Goal: Transaction & Acquisition: Purchase product/service

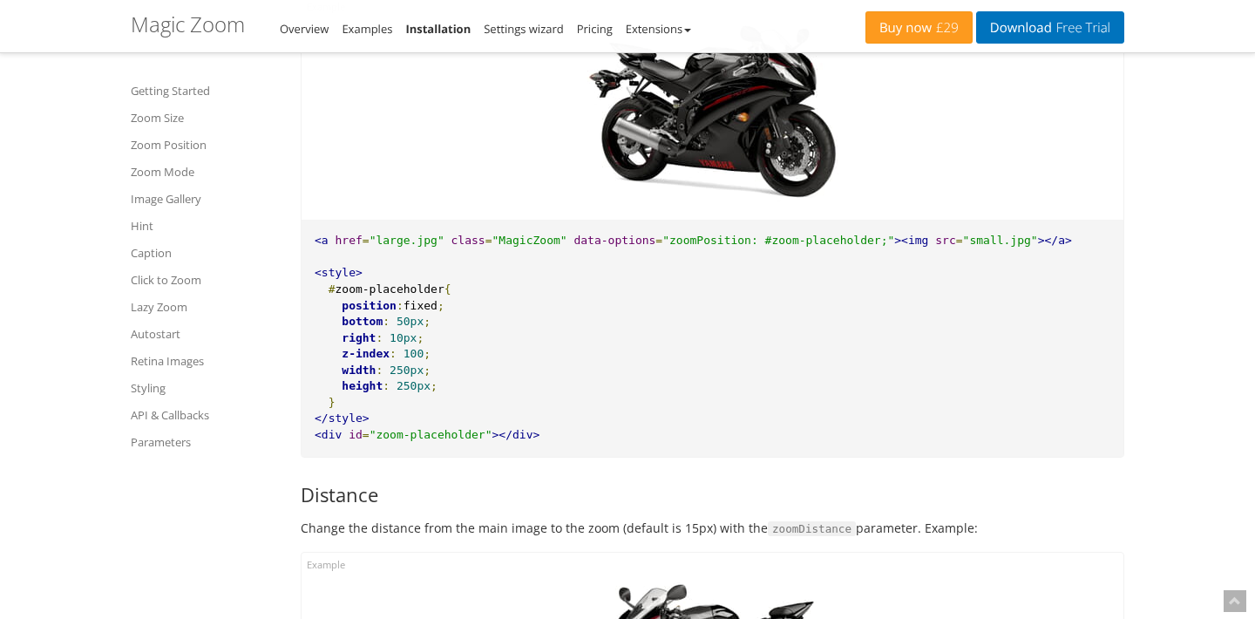
scroll to position [3167, 0]
click at [179, 441] on link "Parameters" at bounding box center [205, 442] width 148 height 21
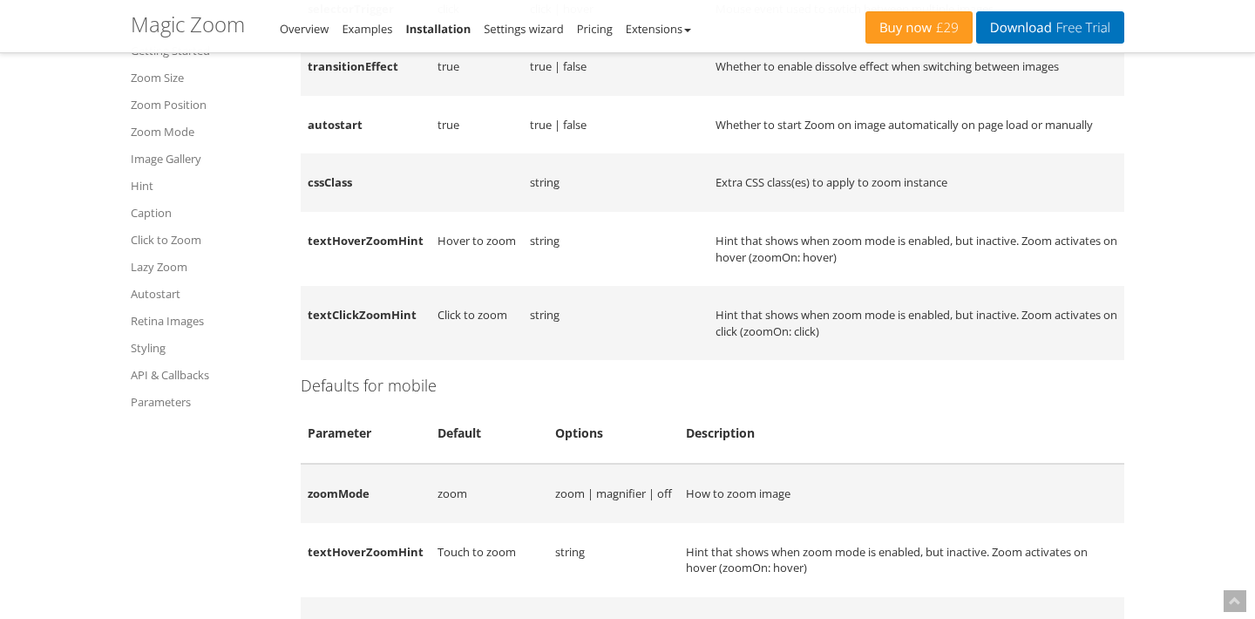
scroll to position [14628, 0]
click at [886, 29] on link "Buy now £29" at bounding box center [919, 27] width 107 height 32
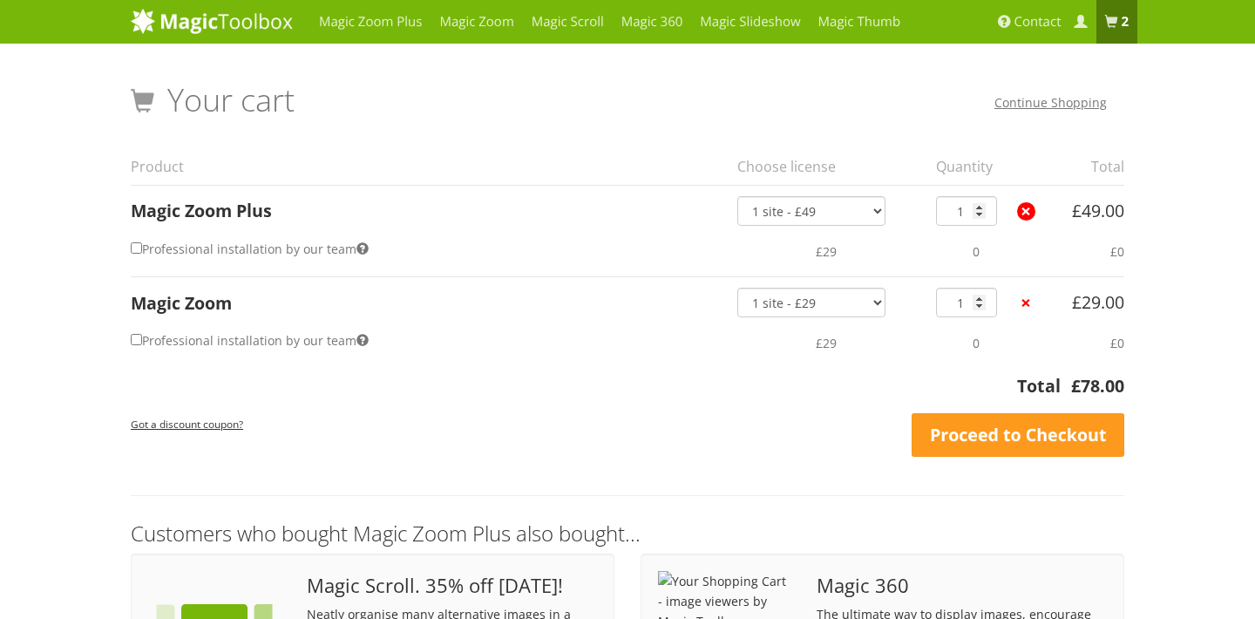
click at [1030, 207] on link "×" at bounding box center [1026, 211] width 18 height 18
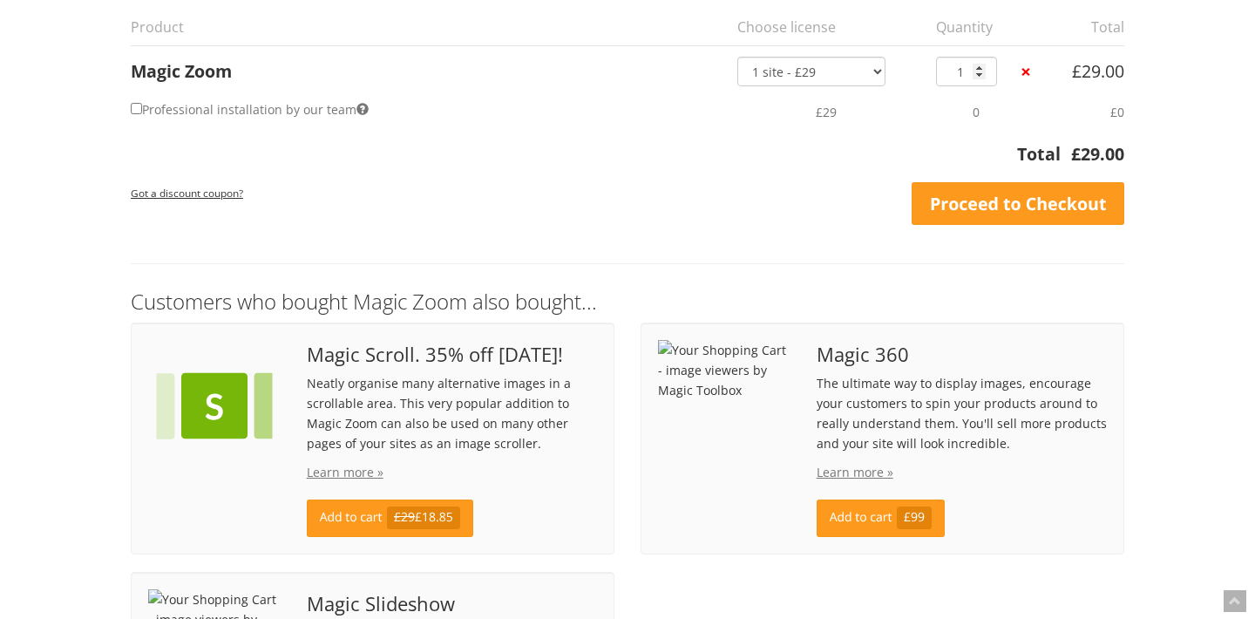
scroll to position [201, 0]
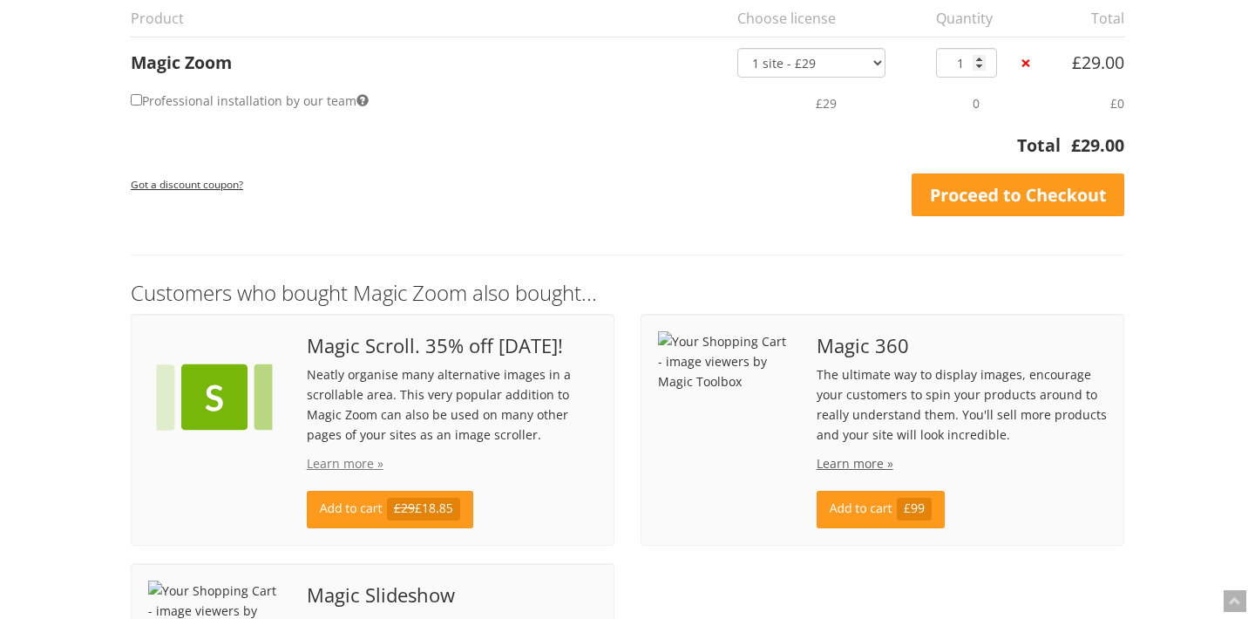
click at [840, 460] on link "Learn more »" at bounding box center [855, 463] width 77 height 17
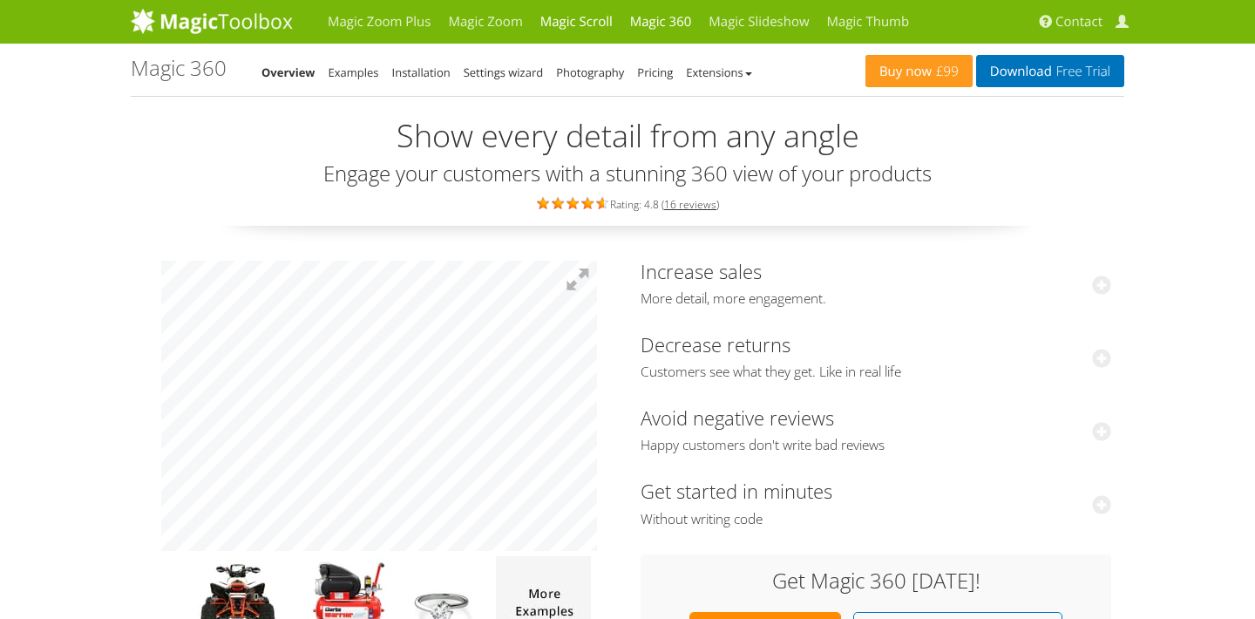
click at [569, 19] on link "Magic Scroll" at bounding box center [577, 22] width 90 height 44
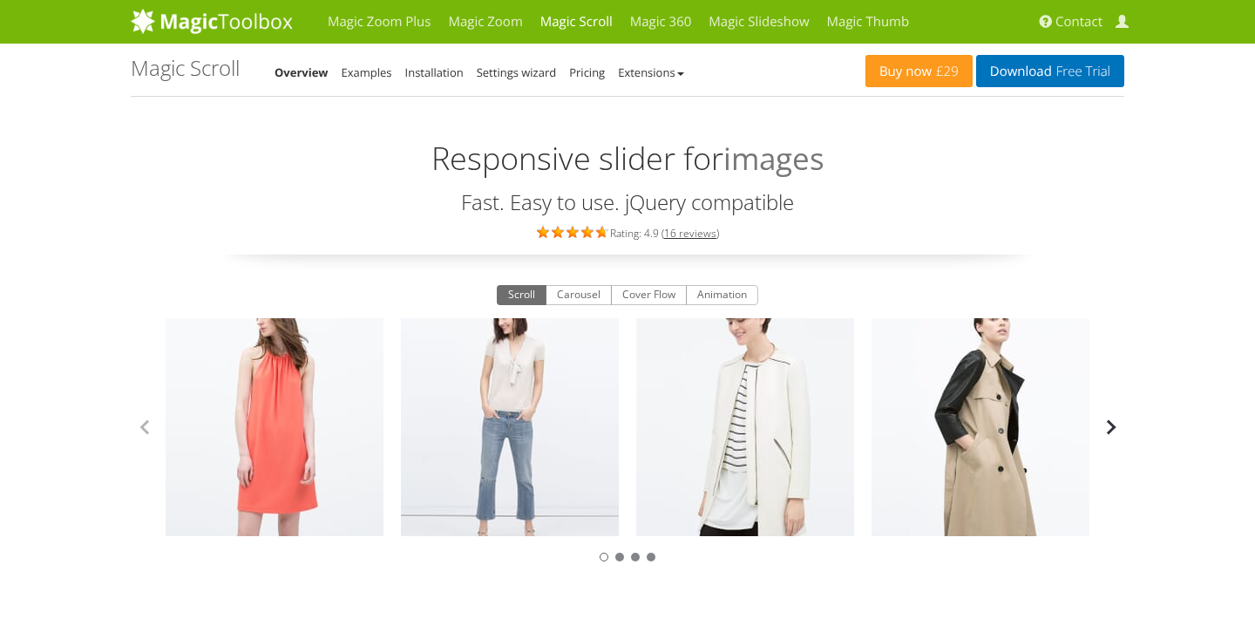
click at [1118, 431] on button "button" at bounding box center [1111, 427] width 26 height 26
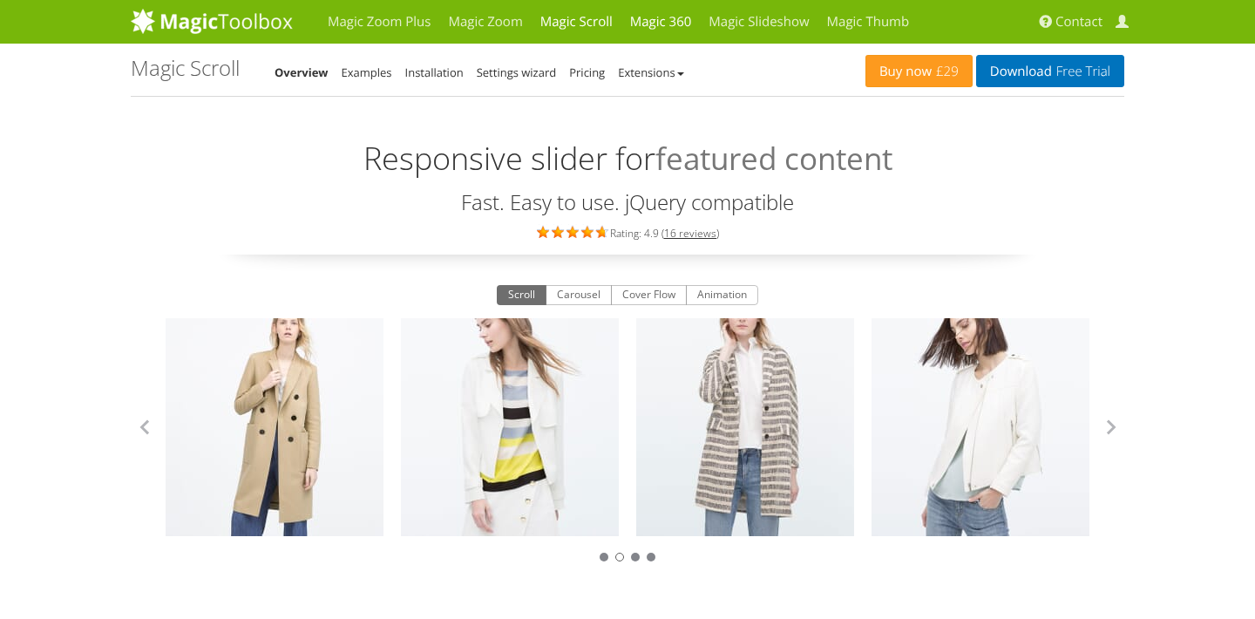
click at [639, 26] on link "Magic 360" at bounding box center [661, 22] width 79 height 44
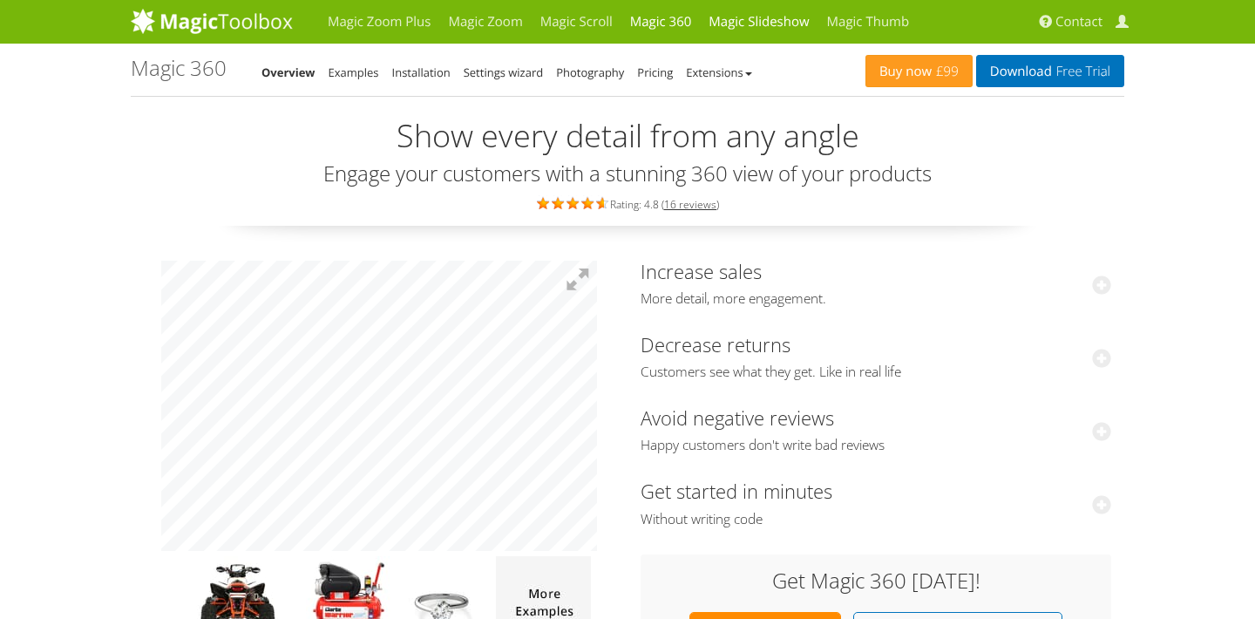
click at [725, 21] on link "Magic Slideshow" at bounding box center [759, 22] width 118 height 44
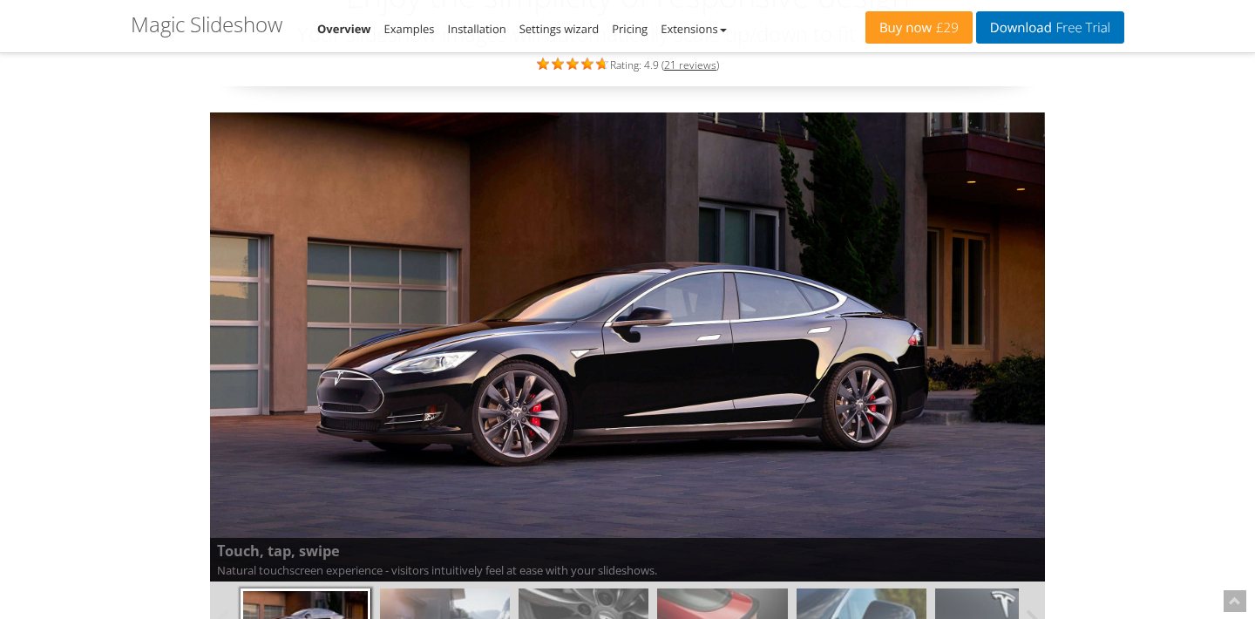
scroll to position [140, 0]
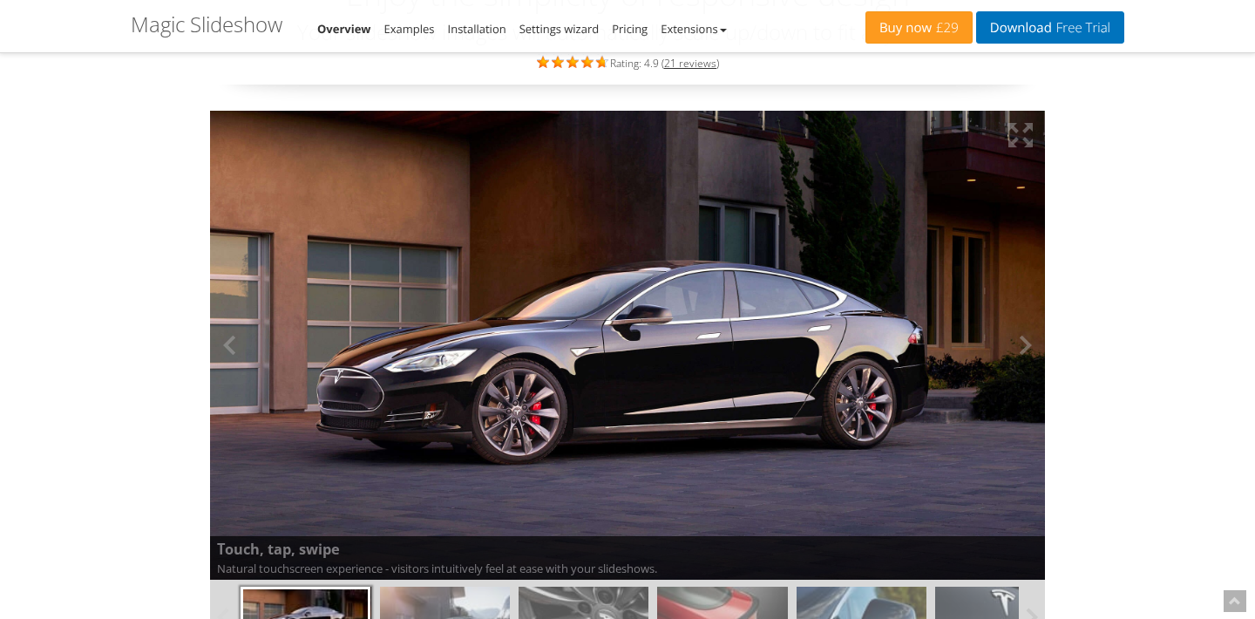
click at [746, 302] on img at bounding box center [627, 346] width 835 height 470
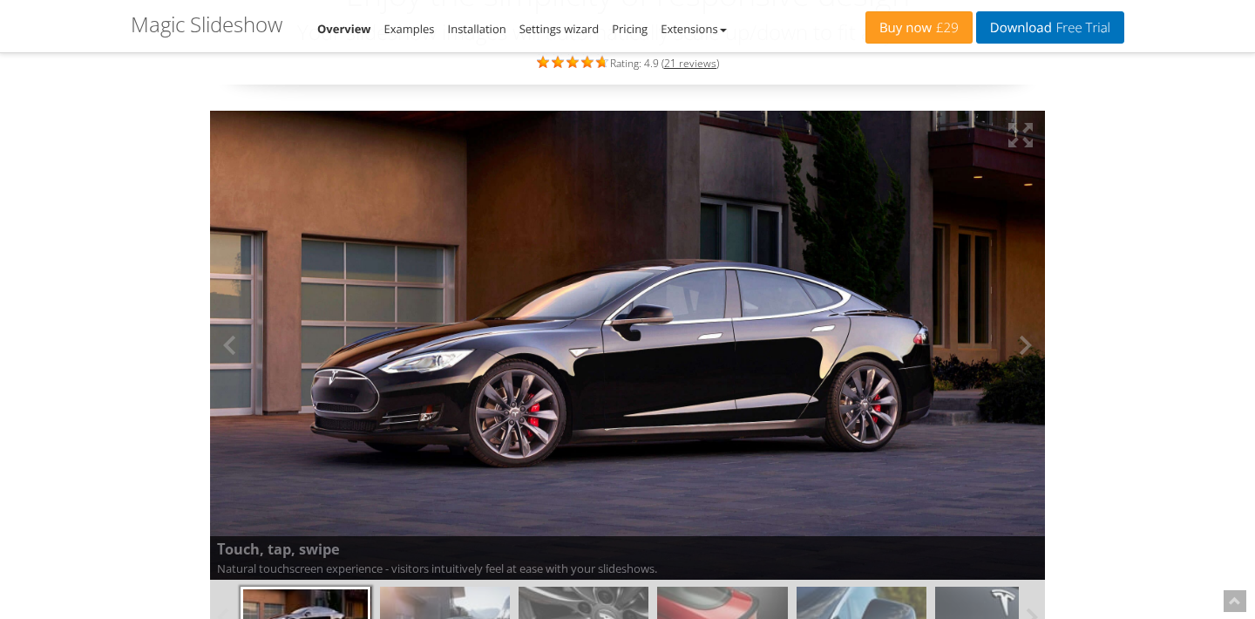
click at [746, 302] on img at bounding box center [627, 345] width 851 height 479
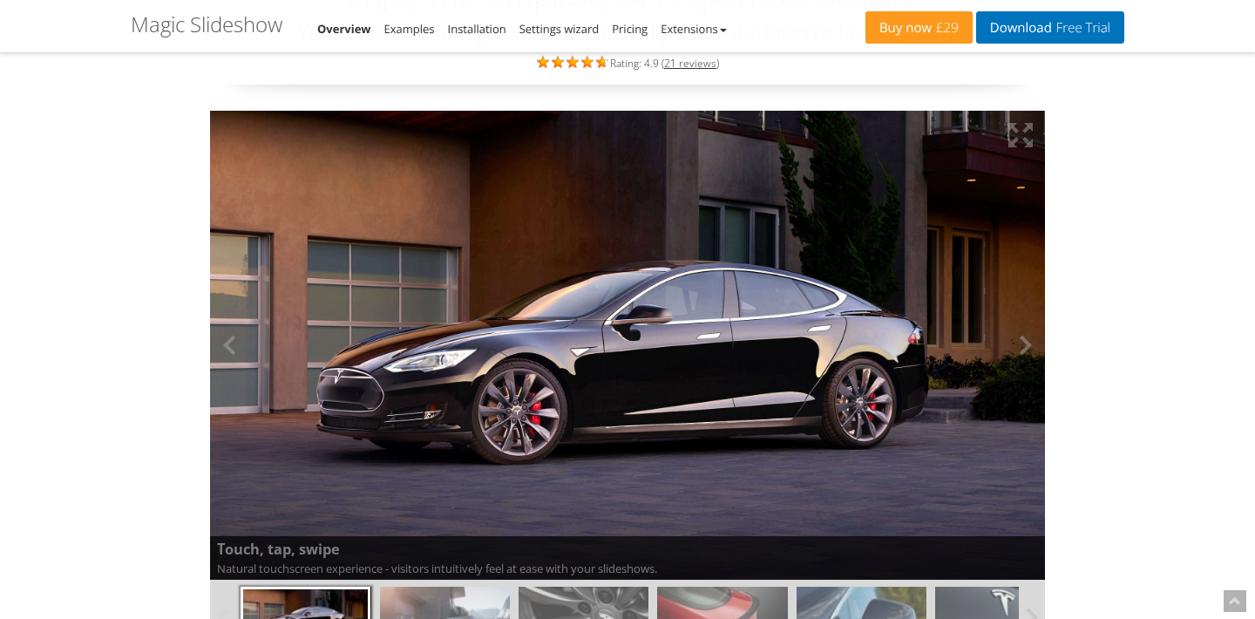
click at [746, 302] on img at bounding box center [627, 346] width 835 height 470
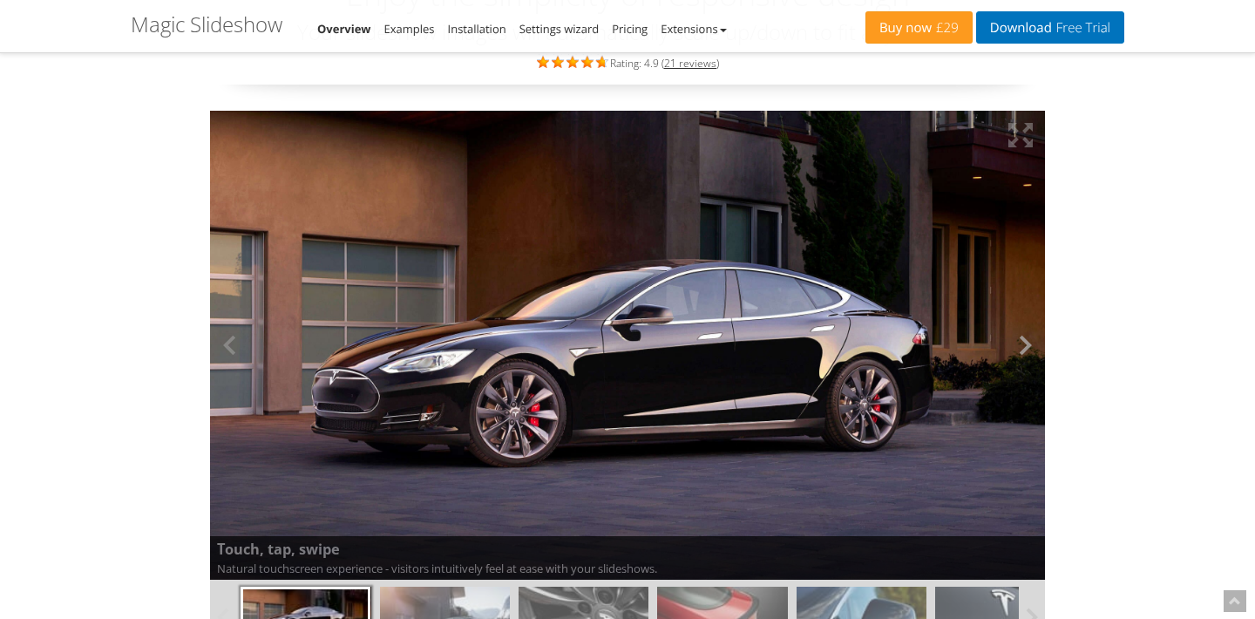
click at [1019, 344] on button at bounding box center [1019, 346] width 52 height 470
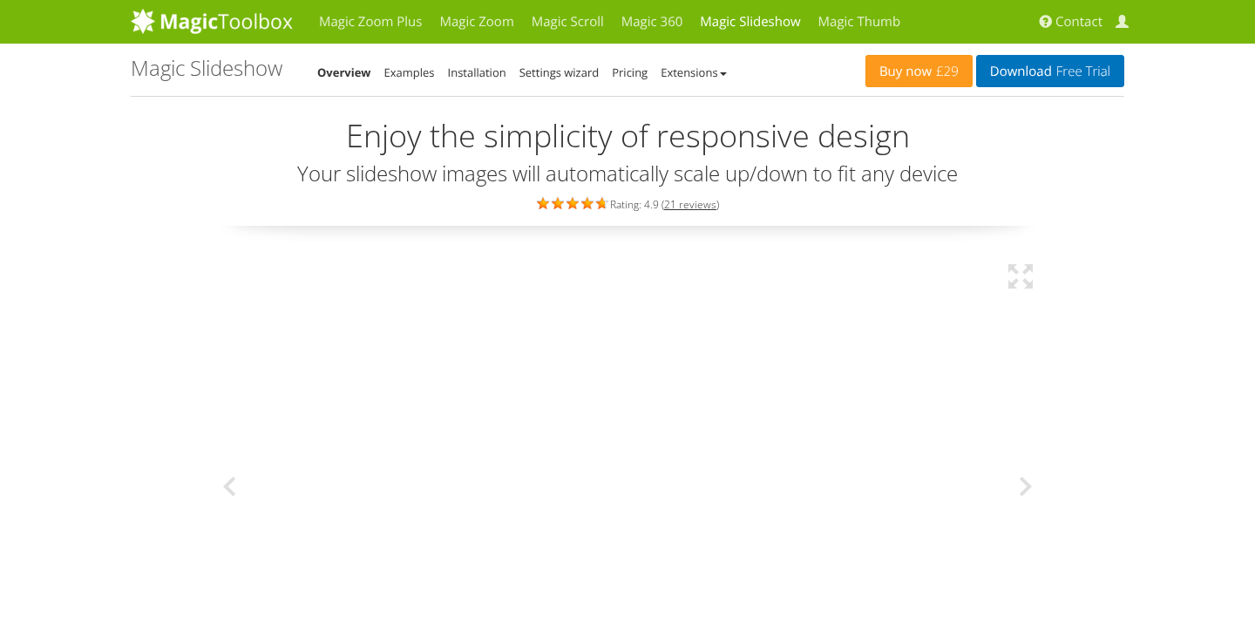
scroll to position [0, 0]
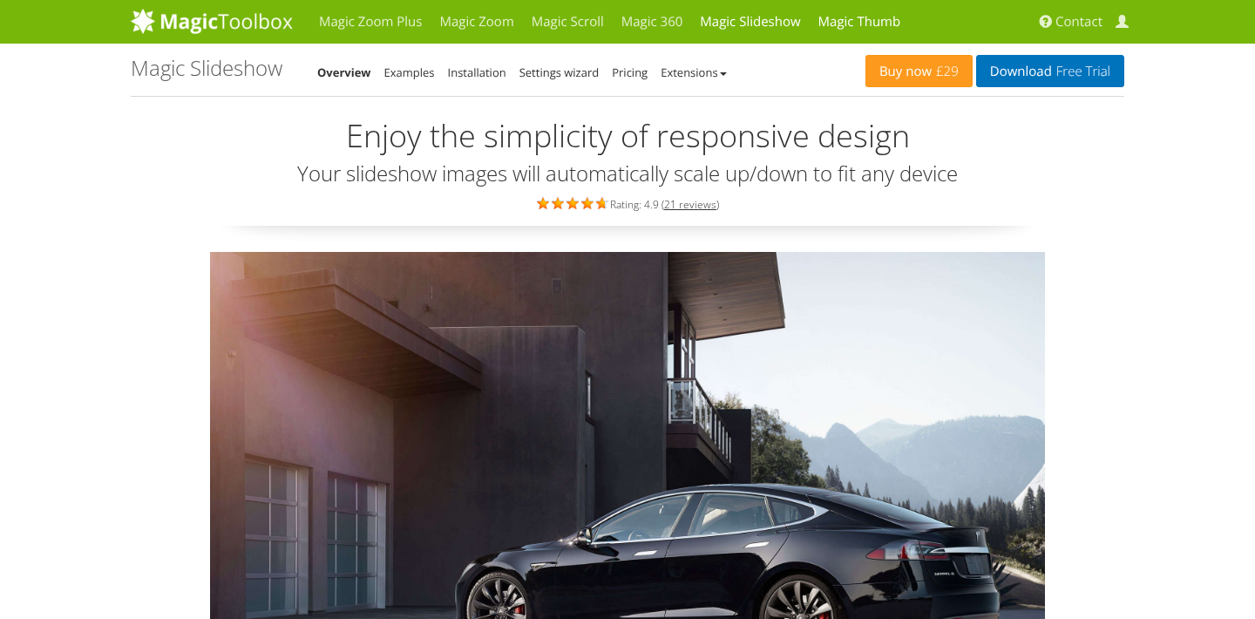
click at [846, 23] on link "Magic Thumb" at bounding box center [860, 22] width 100 height 44
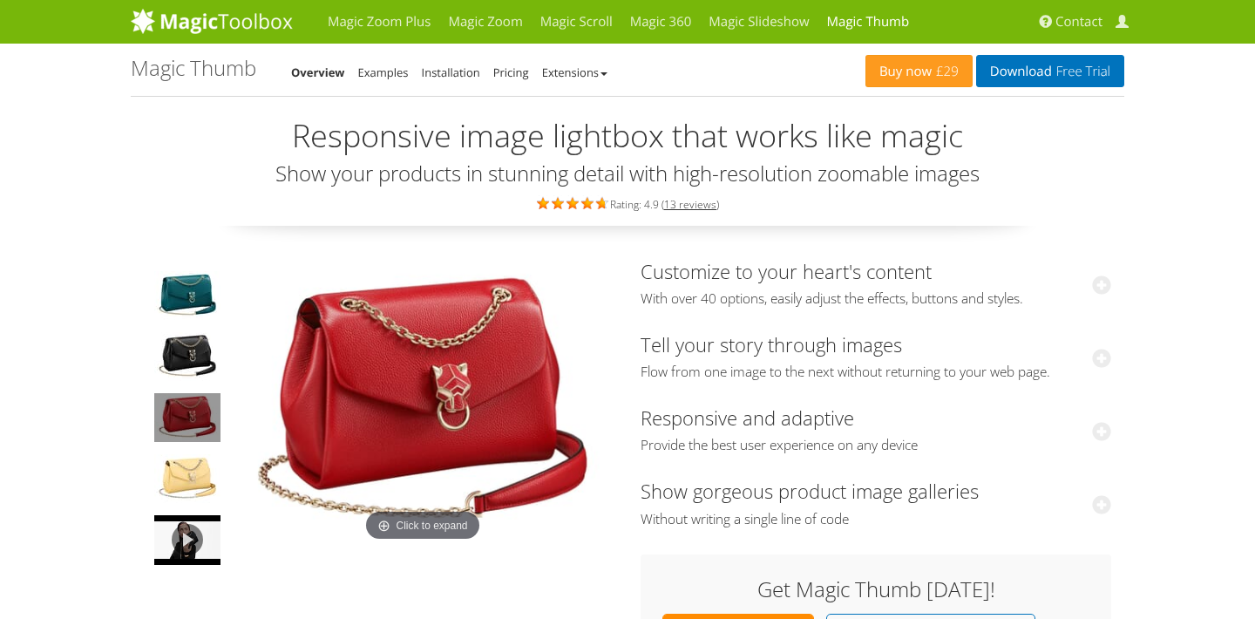
click at [373, 380] on img at bounding box center [423, 404] width 384 height 286
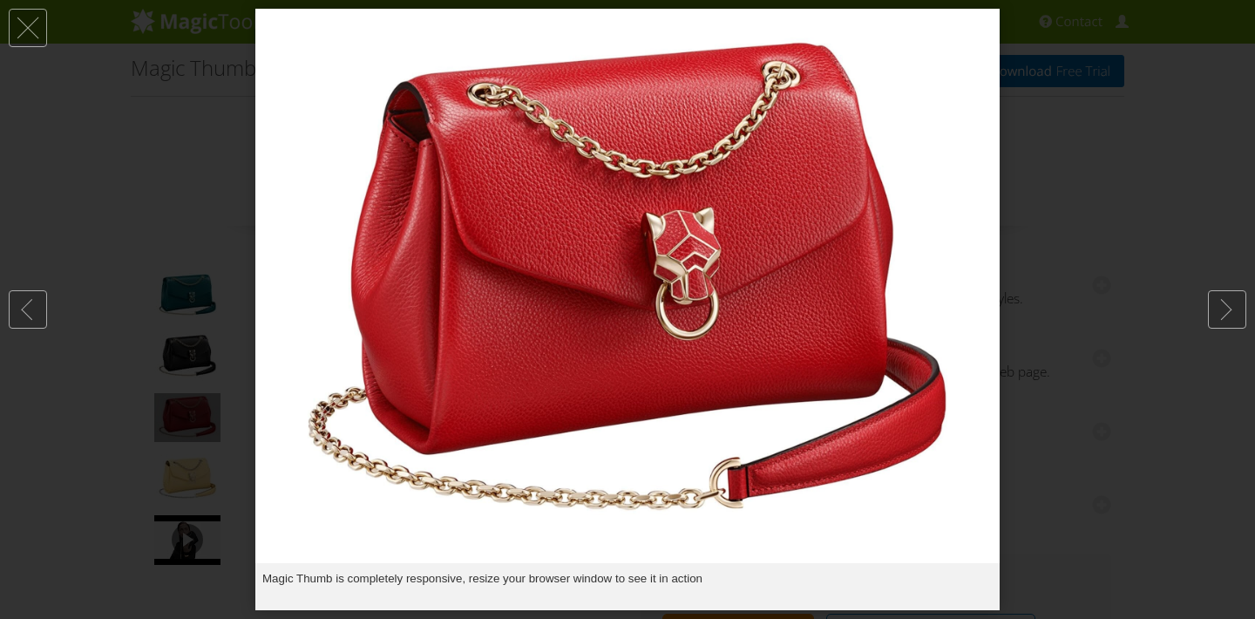
click at [481, 370] on img at bounding box center [627, 286] width 744 height 554
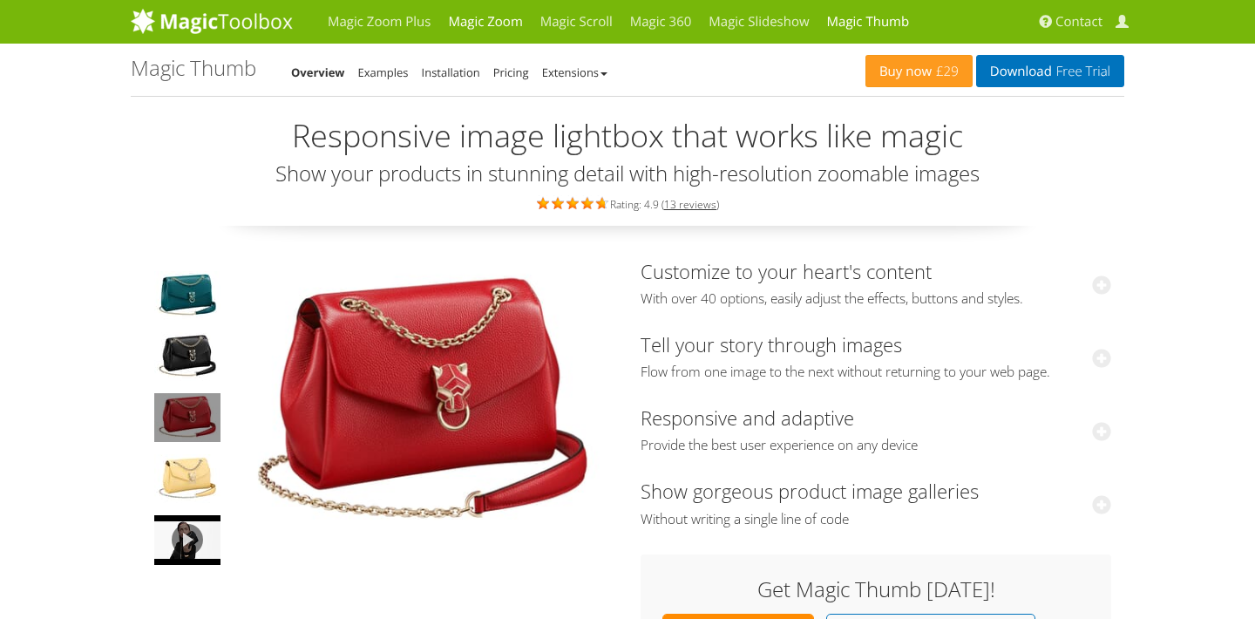
click at [484, 24] on link "Magic Zoom" at bounding box center [485, 22] width 92 height 44
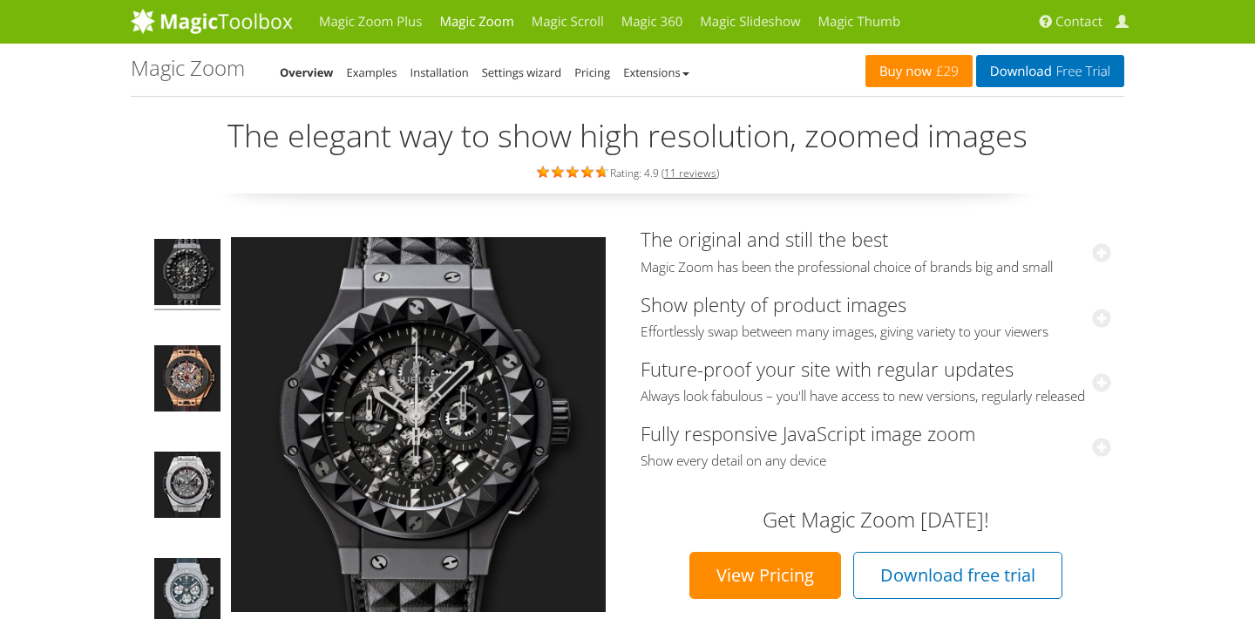
click at [907, 76] on link "Buy now £29" at bounding box center [919, 71] width 107 height 32
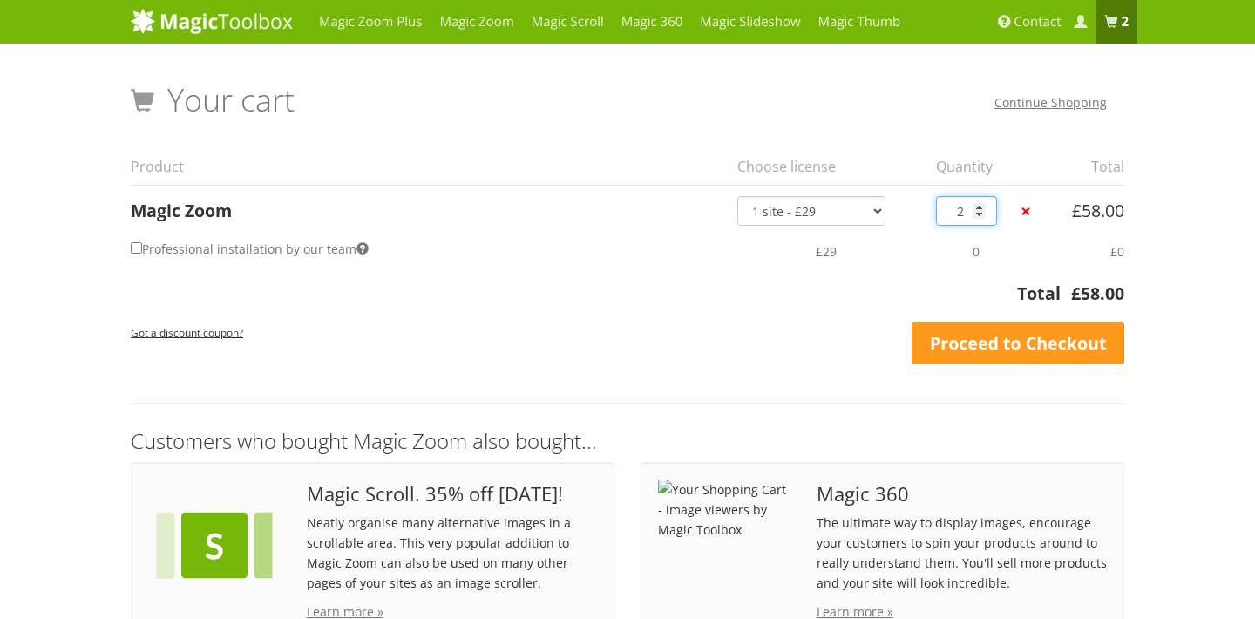
type input "1"
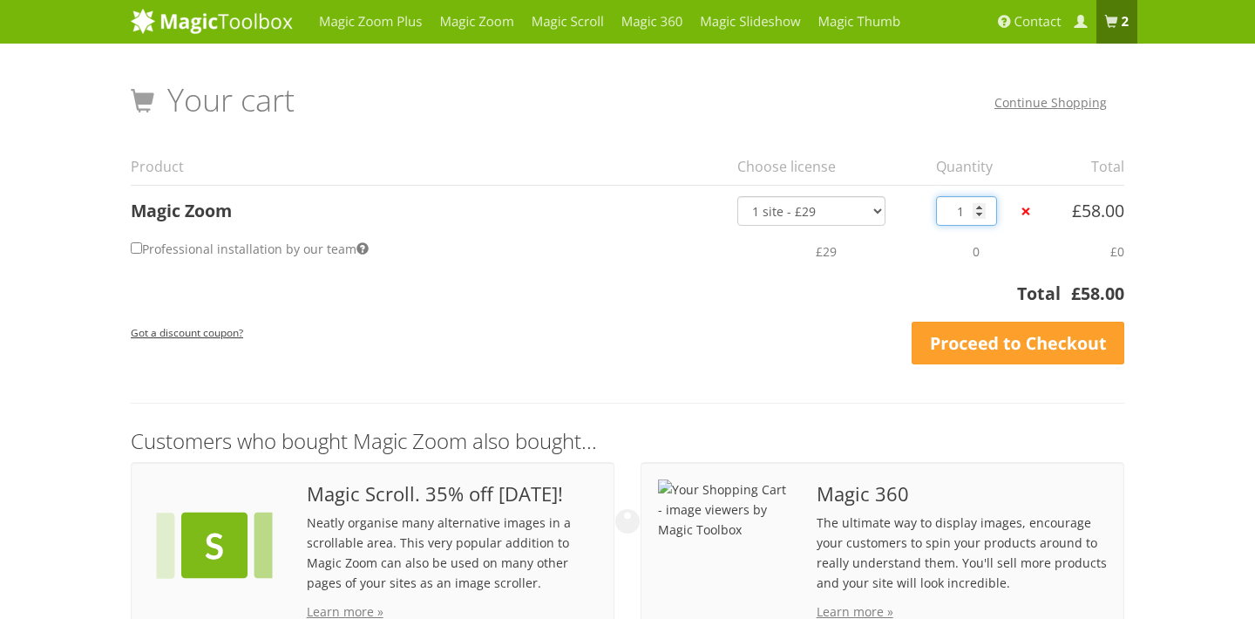
click at [976, 214] on input "1" at bounding box center [966, 211] width 61 height 30
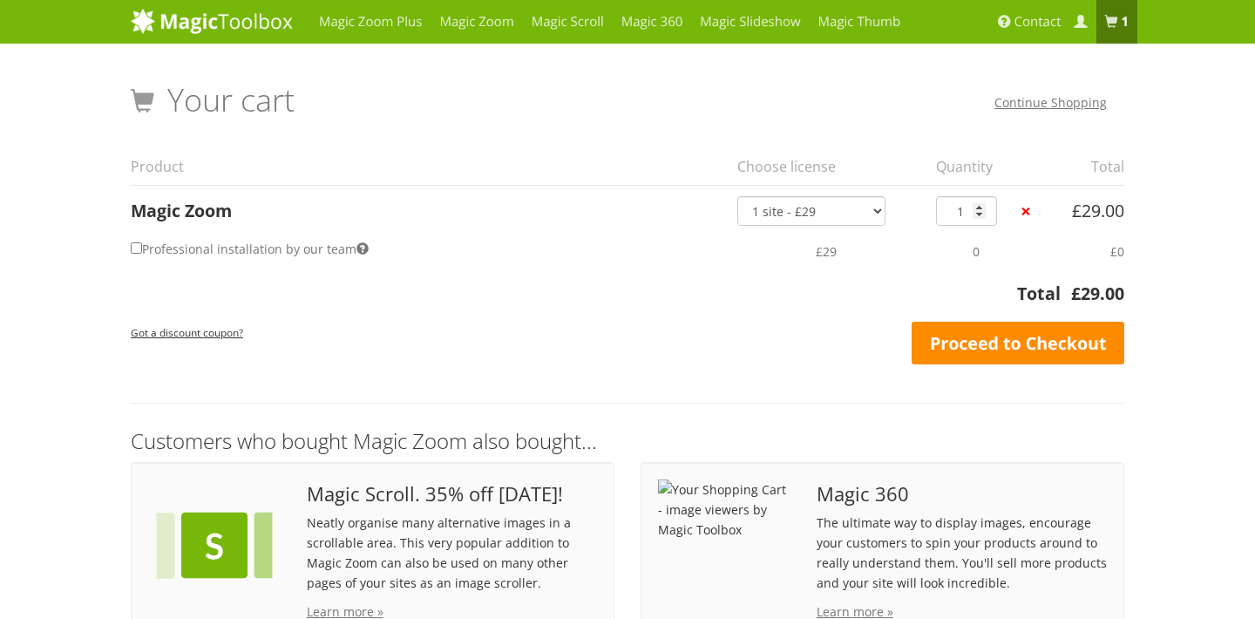
click at [959, 344] on link "Proceed to Checkout" at bounding box center [1018, 344] width 213 height 44
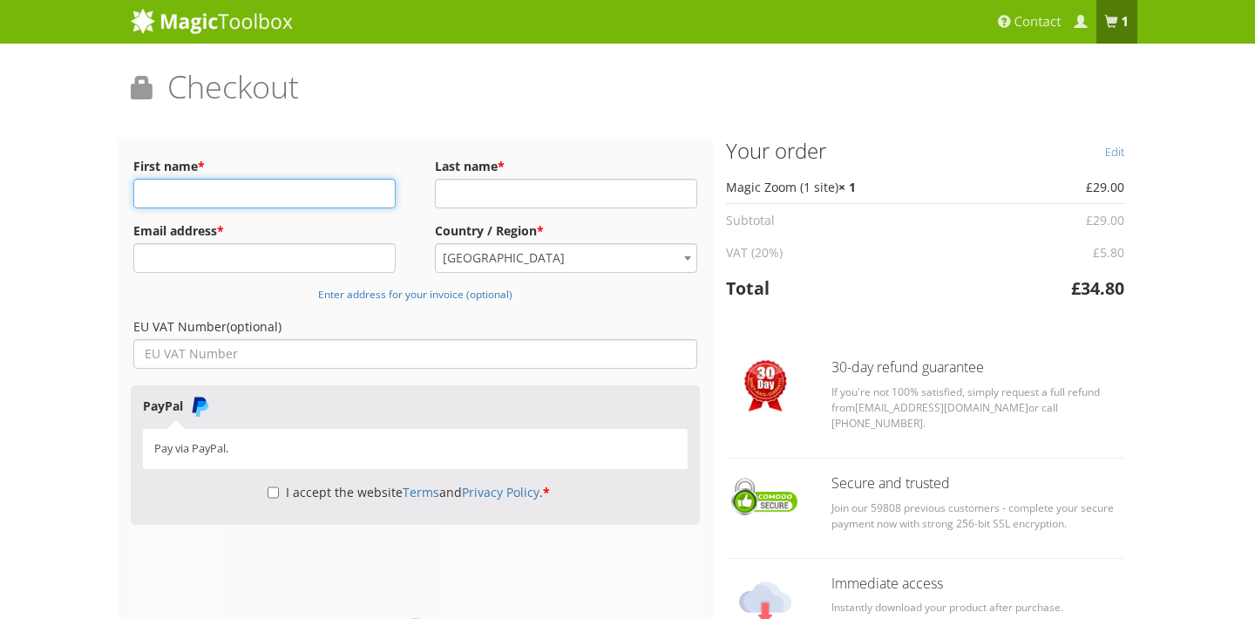
click at [371, 198] on input "First name *" at bounding box center [264, 194] width 262 height 30
click at [378, 192] on input "First name *" at bounding box center [264, 194] width 262 height 30
type input "Olivier"
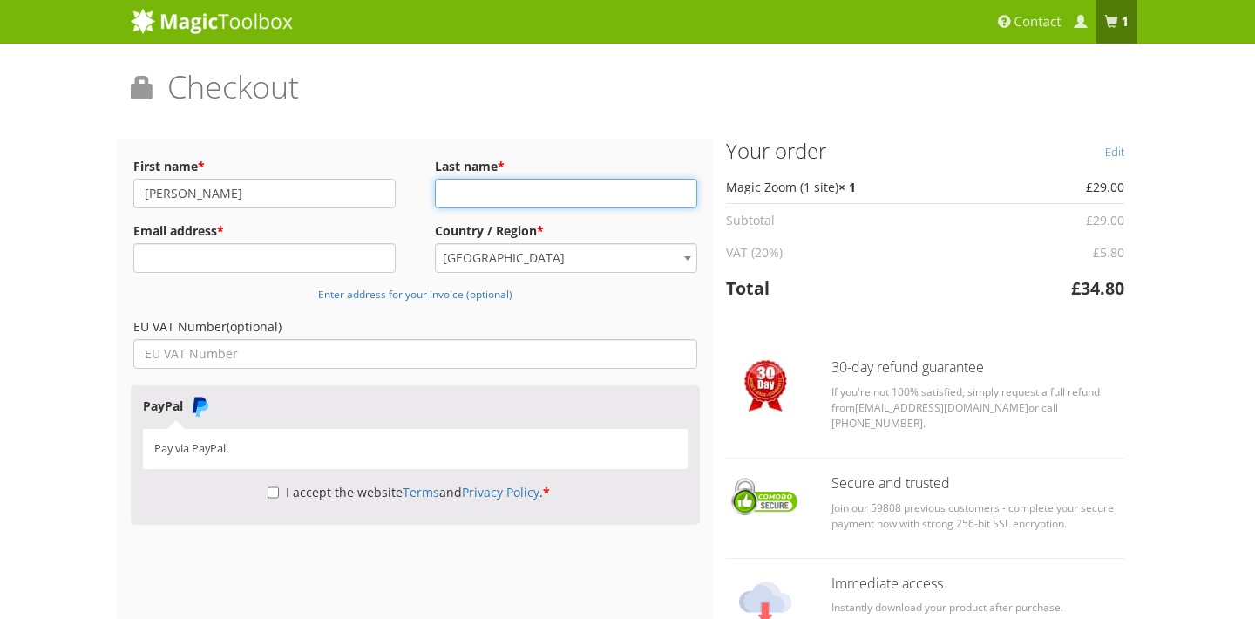
type input "Francisco"
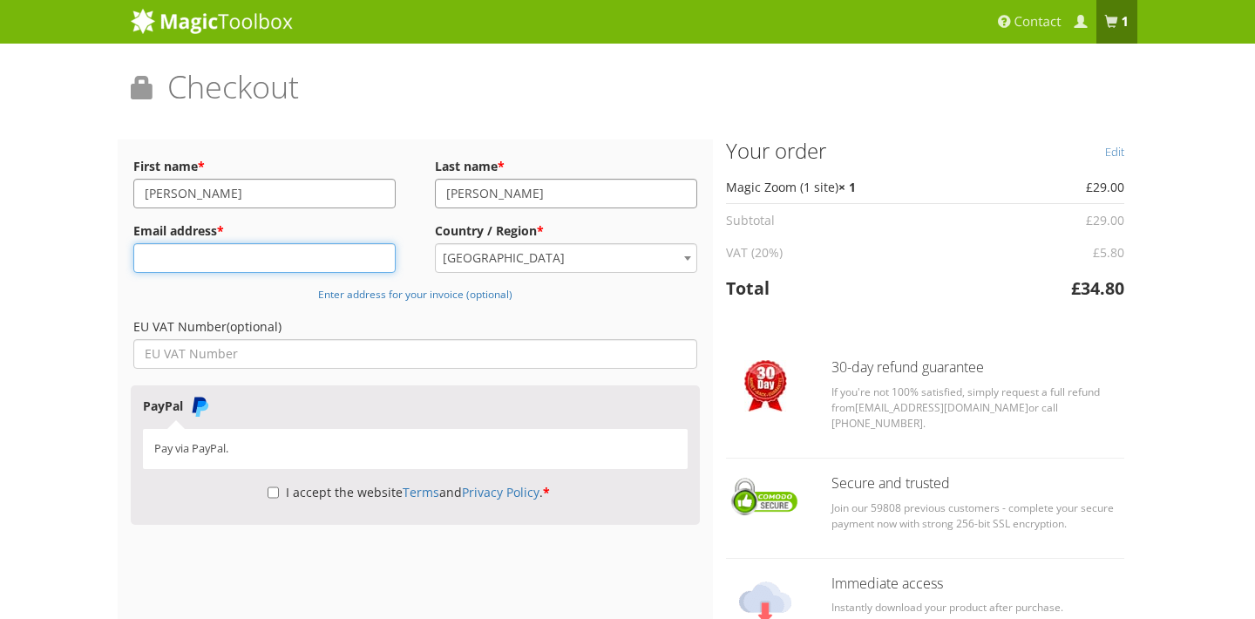
type input "olivier@francans.eu"
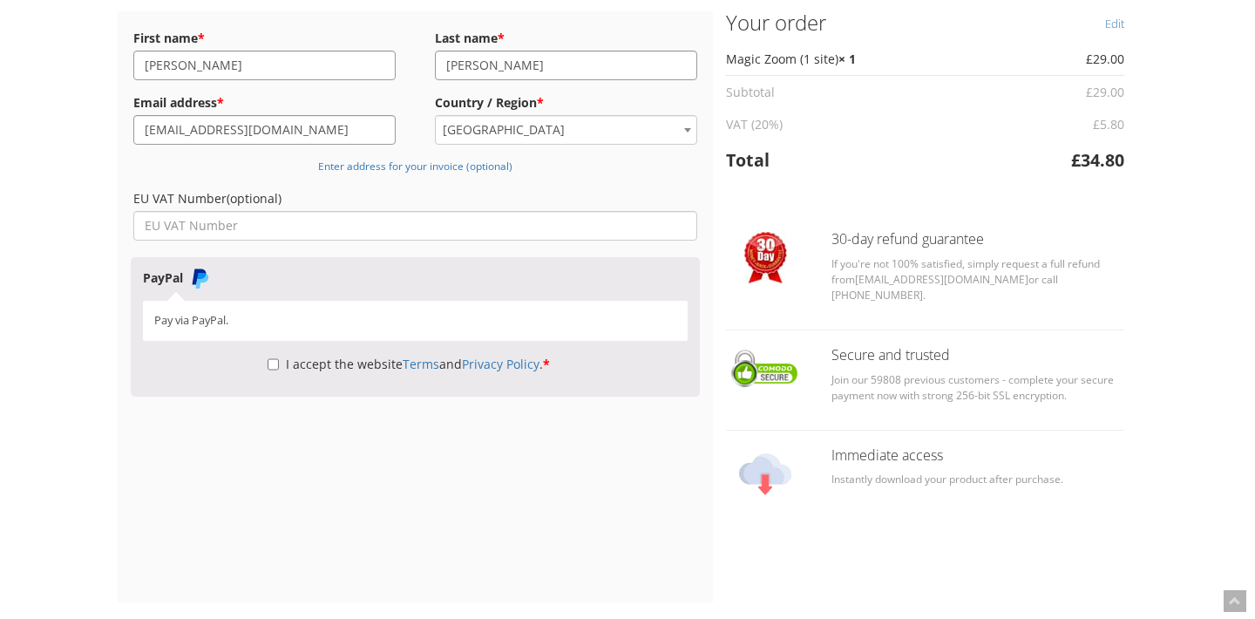
scroll to position [130, 0]
click at [273, 318] on p "Pay via PayPal." at bounding box center [415, 318] width 522 height 17
click at [270, 361] on input "I accept the website Terms and Privacy Policy . *" at bounding box center [273, 363] width 11 height 30
checkbox input "true"
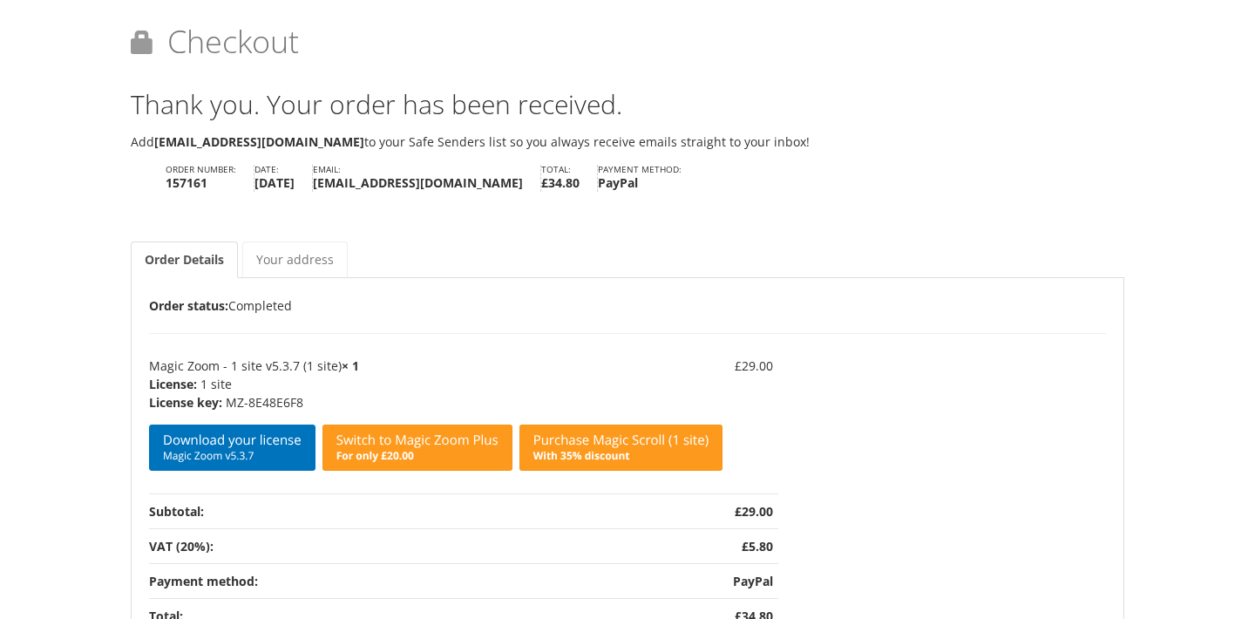
scroll to position [40, 0]
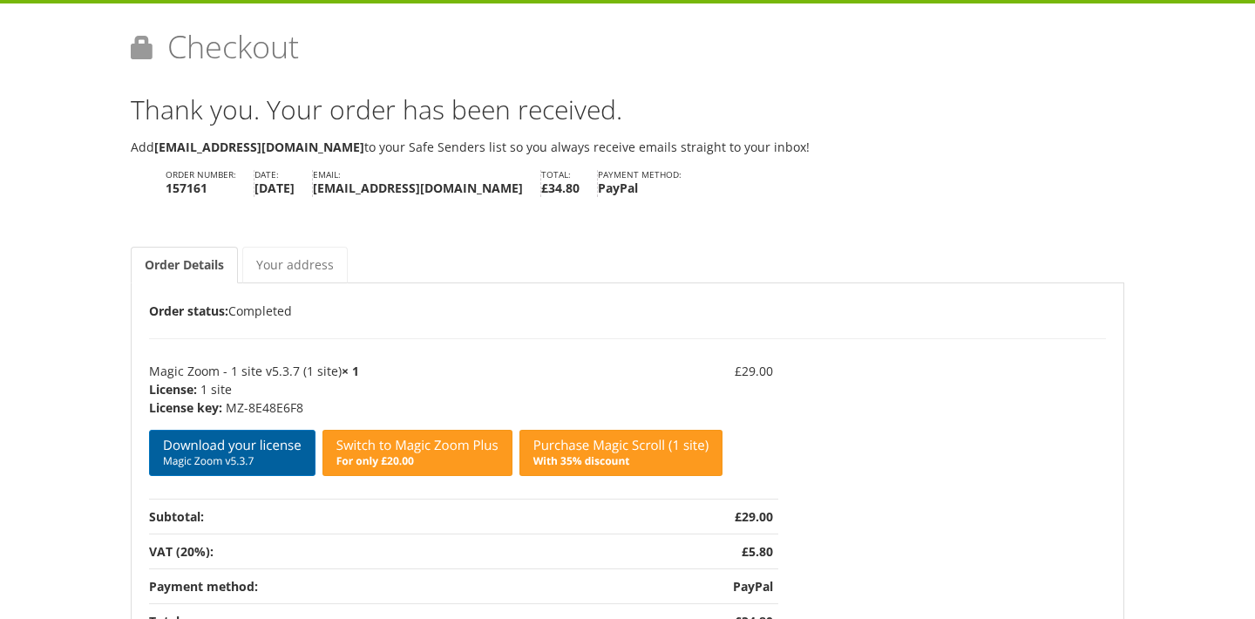
click at [214, 454] on span "Magic Zoom v5.3.7" at bounding box center [232, 461] width 139 height 14
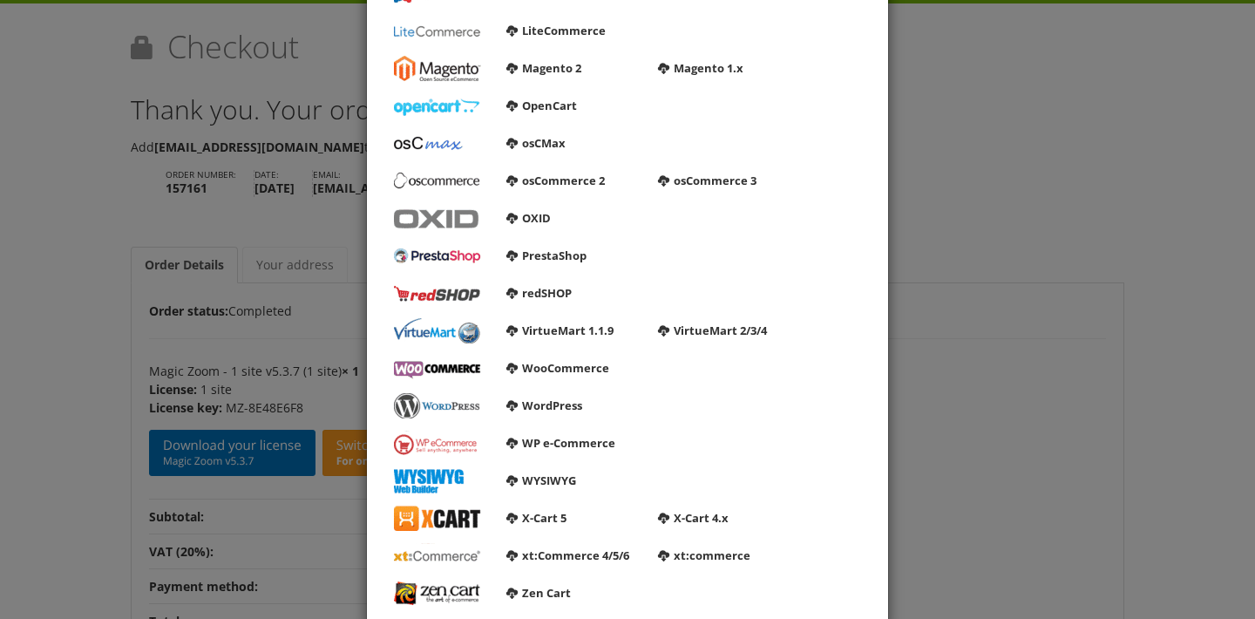
scroll to position [444, 0]
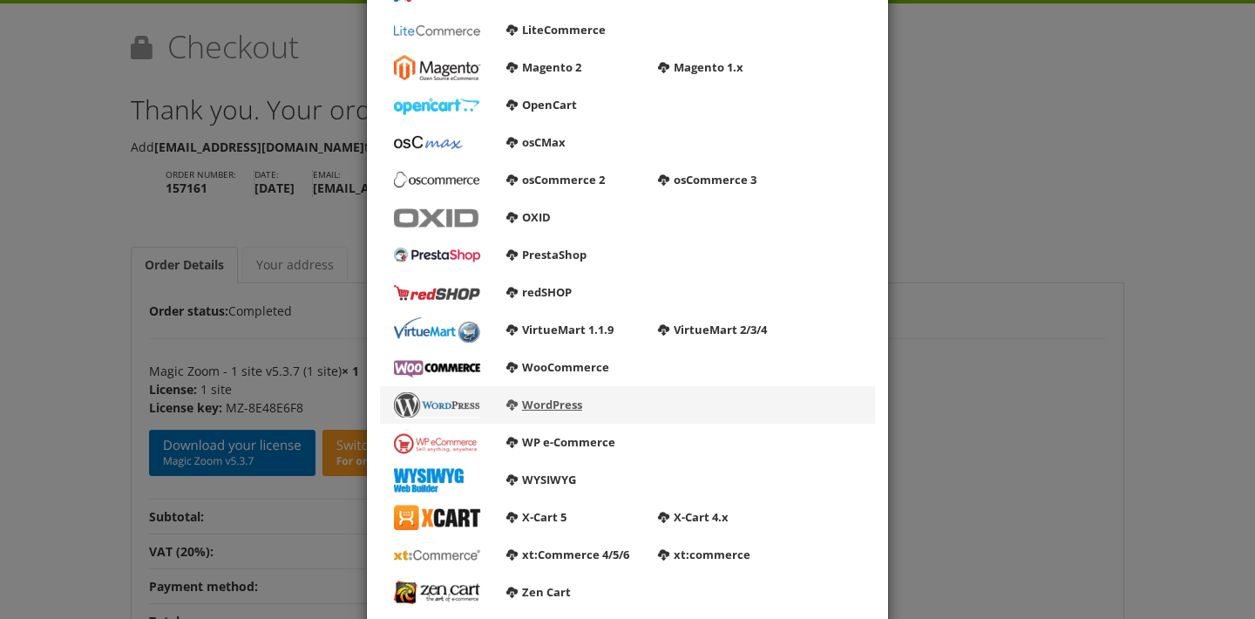
click at [545, 406] on link "WordPress" at bounding box center [544, 405] width 76 height 16
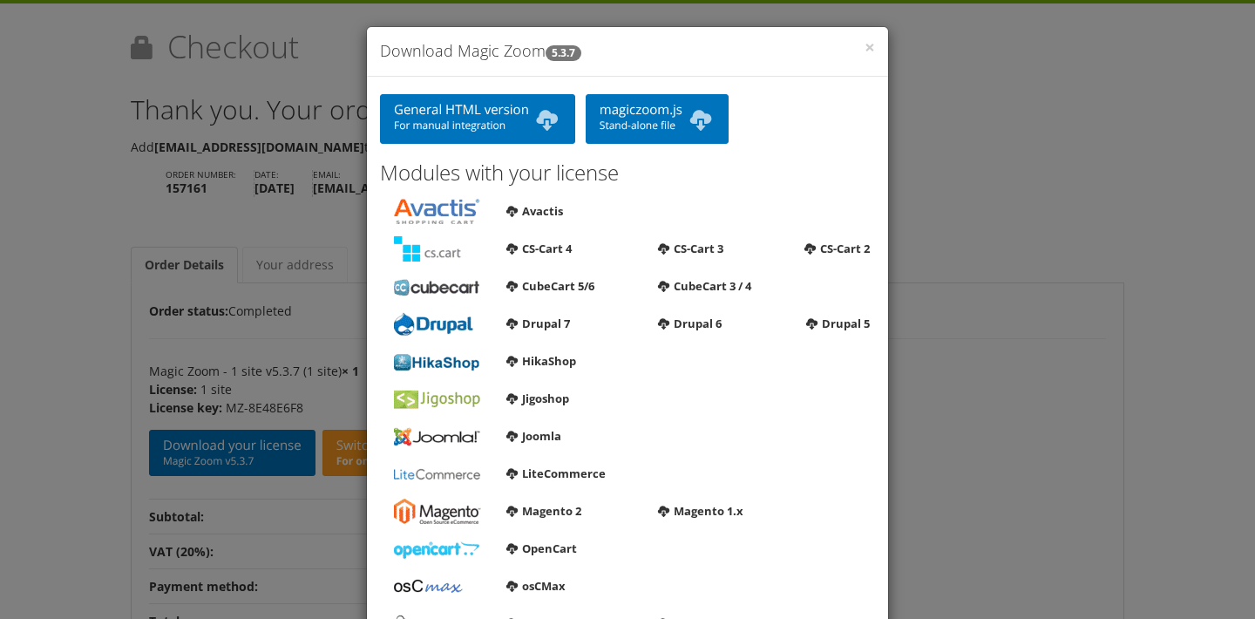
scroll to position [0, 0]
click at [666, 115] on link "magiczoom.js Stand-alone file" at bounding box center [657, 119] width 143 height 50
